Goal: Navigation & Orientation: Find specific page/section

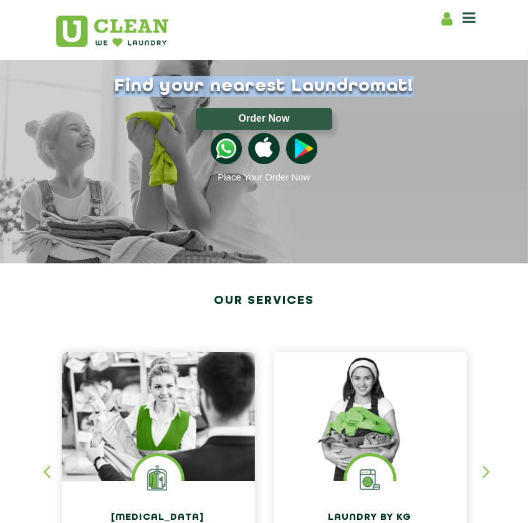
drag, startPoint x: 73, startPoint y: 124, endPoint x: 61, endPoint y: 87, distance: 38.7
click at [61, 87] on div "Find your nearest Laundromat! Please select the location Order Now Place Your O…" at bounding box center [264, 129] width 436 height 107
click at [46, 103] on div "Find your nearest Laundromat! Please select the location Order Now Place Your O…" at bounding box center [264, 129] width 436 height 107
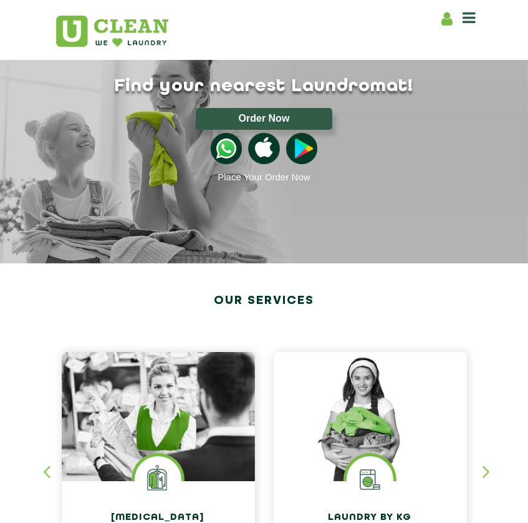
drag, startPoint x: 47, startPoint y: 99, endPoint x: 32, endPoint y: 32, distance: 68.5
click at [31, 14] on header "Home About us Franchise Services Dry Cleaning Laundry by Kg Premium Laundry Ste…" at bounding box center [264, 30] width 528 height 60
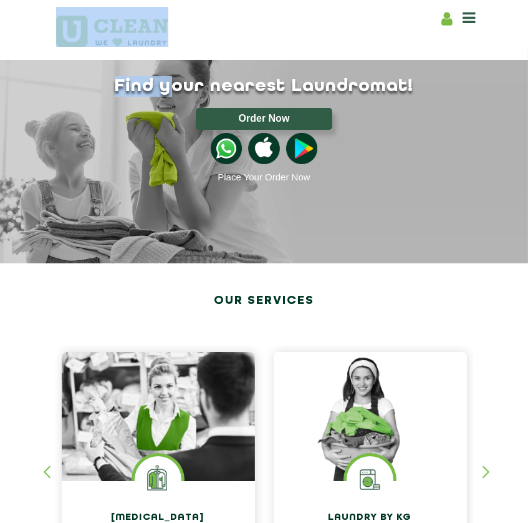
drag, startPoint x: 31, startPoint y: 14, endPoint x: 185, endPoint y: -47, distance: 166.0
click at [185, 0] on html "Home About us Services Pricing List Login/Signup Franchise Home About us Franch…" at bounding box center [264, 261] width 528 height 523
click at [233, 25] on div "Home About us Franchise Services Dry Cleaning Laundry by Kg Premium Laundry Ste…" at bounding box center [264, 30] width 436 height 46
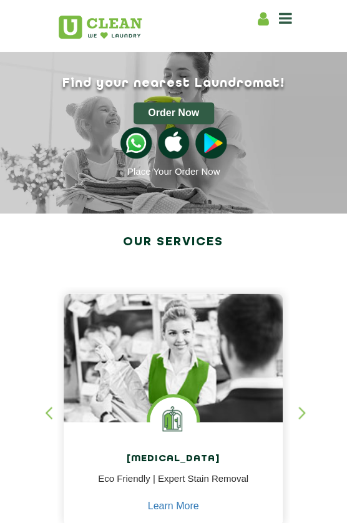
drag, startPoint x: 26, startPoint y: 24, endPoint x: 17, endPoint y: 26, distance: 9.4
click at [17, 26] on header "Home About us Franchise Services Dry Cleaning Laundry by Kg Premium Laundry Ste…" at bounding box center [173, 26] width 347 height 52
drag, startPoint x: 17, startPoint y: 27, endPoint x: 73, endPoint y: -69, distance: 111.8
click at [73, 0] on html "Home About us Services Pricing List Login/Signup Franchise Home About us Franch…" at bounding box center [173, 261] width 347 height 523
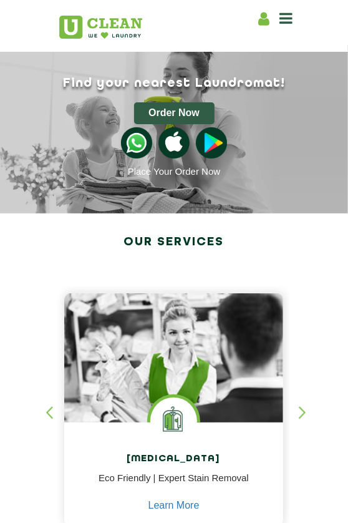
click at [292, 13] on icon at bounding box center [285, 18] width 13 height 15
